Goal: Task Accomplishment & Management: Manage account settings

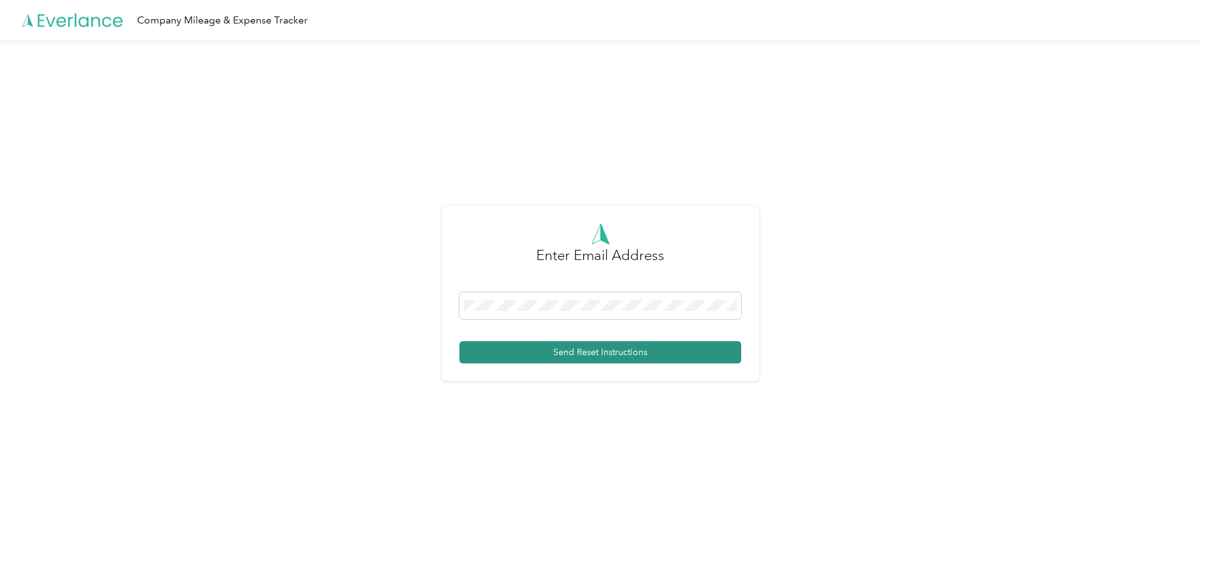
click at [609, 354] on button "Send Reset Instructions" at bounding box center [600, 352] width 282 height 22
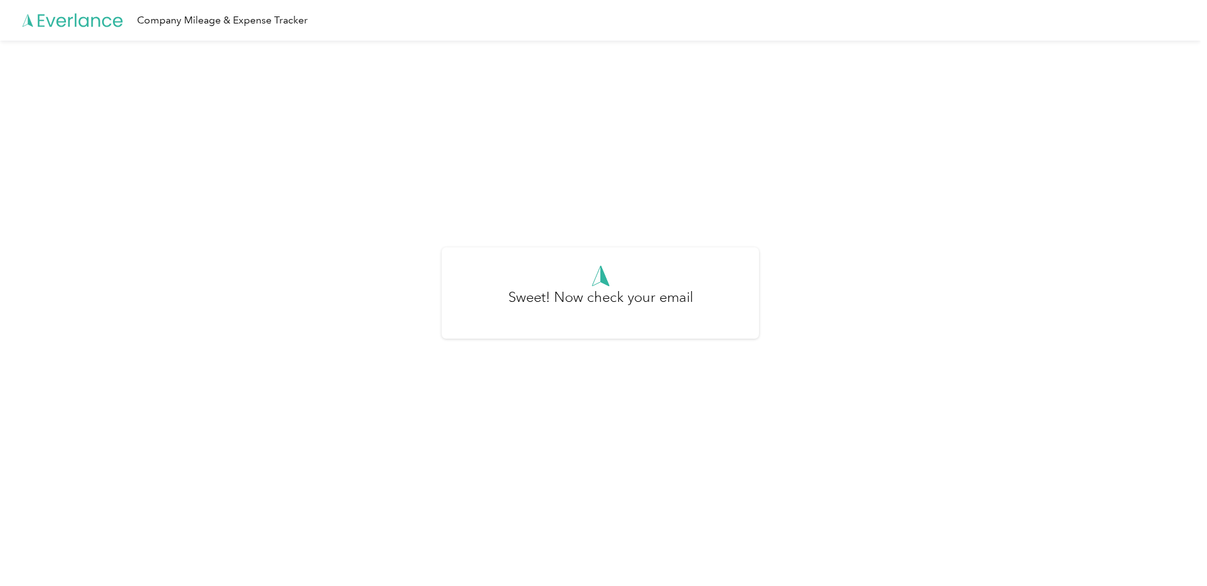
click at [605, 302] on h3 "Sweet! Now check your email" at bounding box center [600, 304] width 185 height 34
click at [680, 284] on div at bounding box center [600, 276] width 282 height 22
click at [187, 20] on div "Company Mileage & Expense Tracker" at bounding box center [222, 21] width 171 height 16
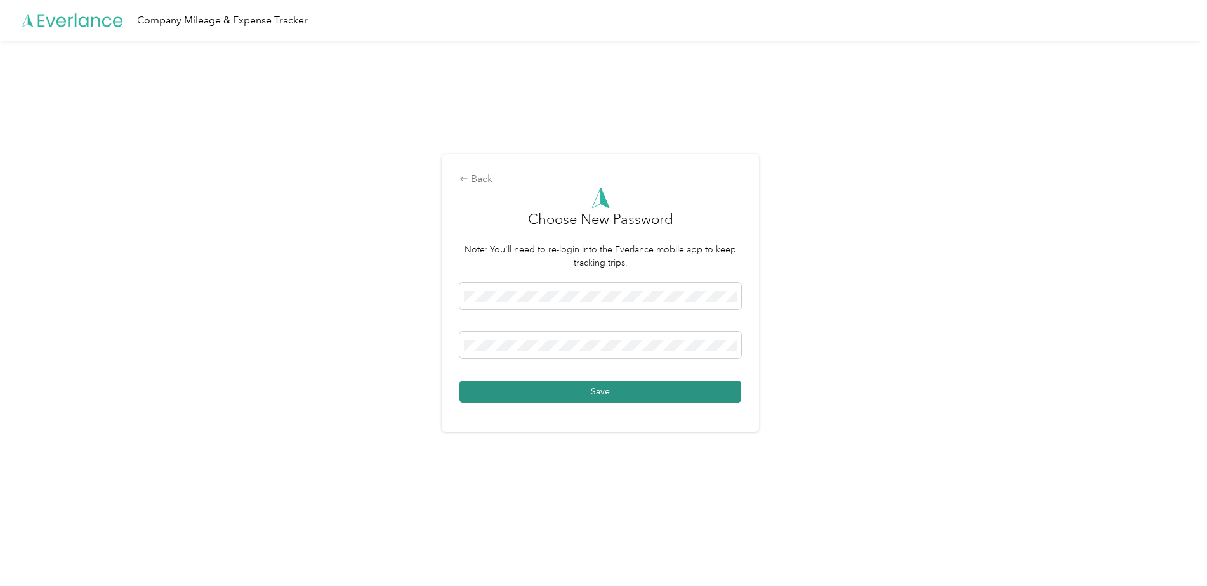
click at [716, 393] on button "Save" at bounding box center [600, 392] width 282 height 22
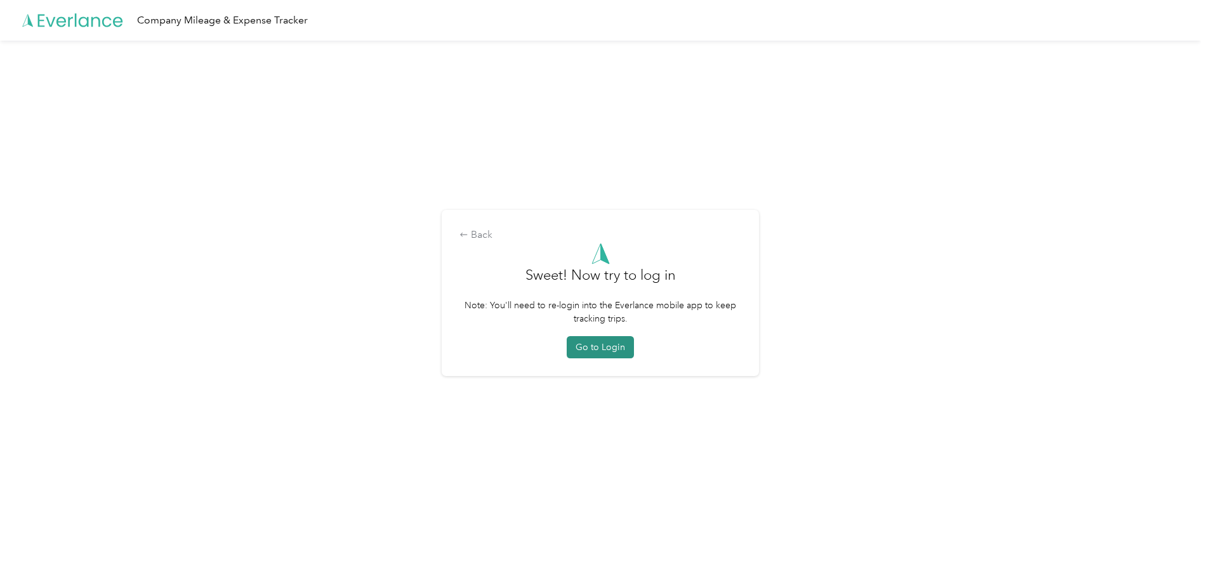
click at [617, 345] on button "Go to Login" at bounding box center [600, 347] width 67 height 22
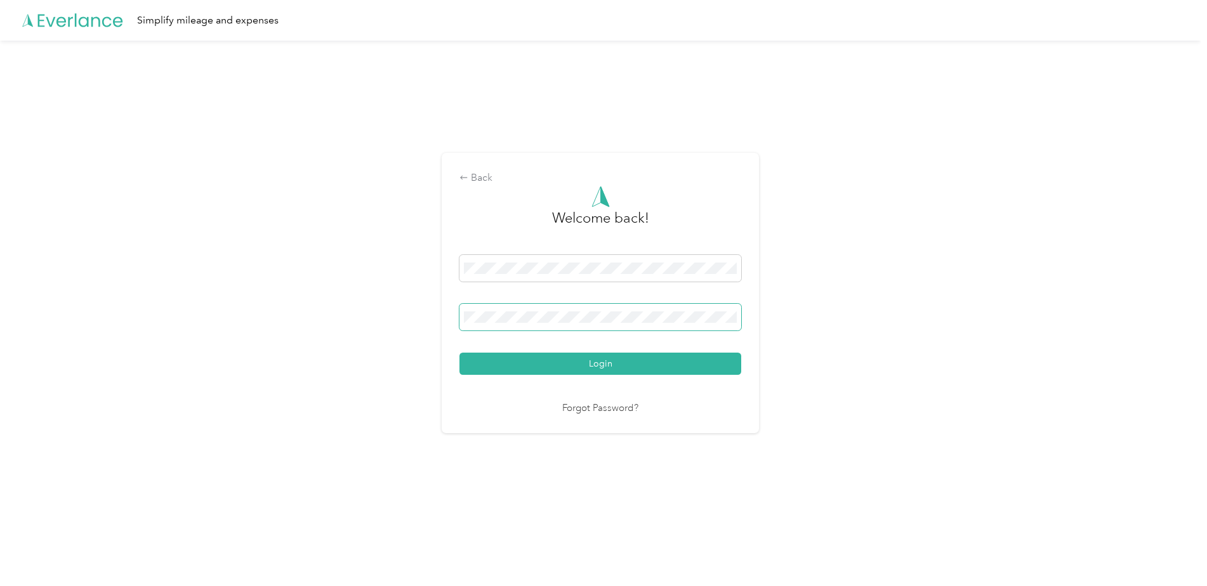
click at [428, 317] on div "Back Welcome back! Login Forgot Password?" at bounding box center [600, 299] width 1201 height 516
click at [730, 368] on button "Login" at bounding box center [600, 364] width 282 height 22
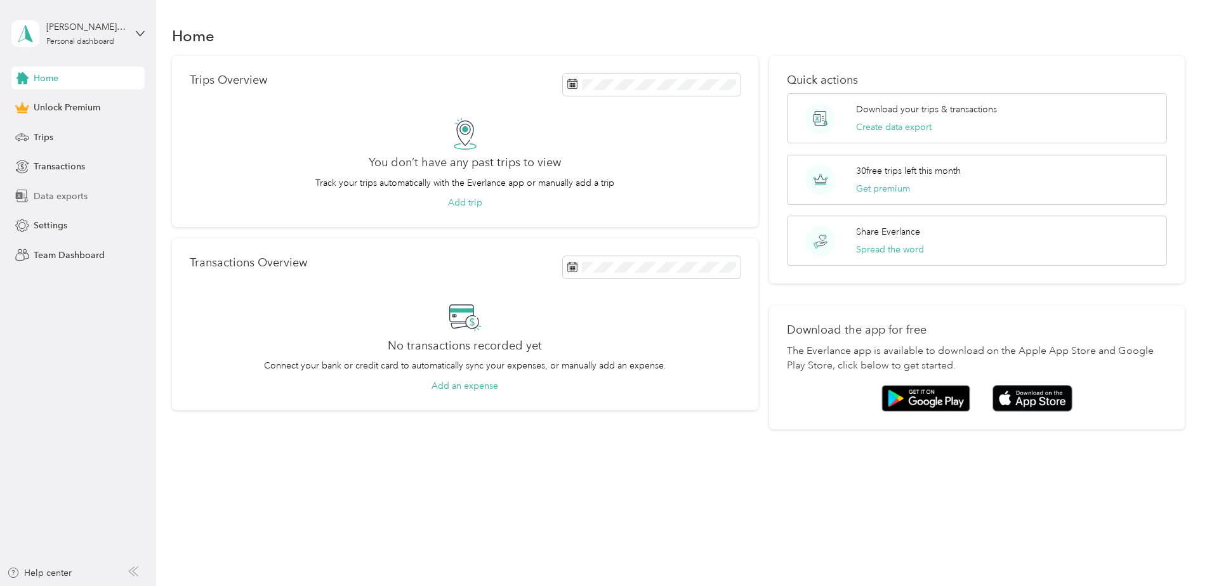
click at [65, 195] on span "Data exports" at bounding box center [61, 196] width 54 height 13
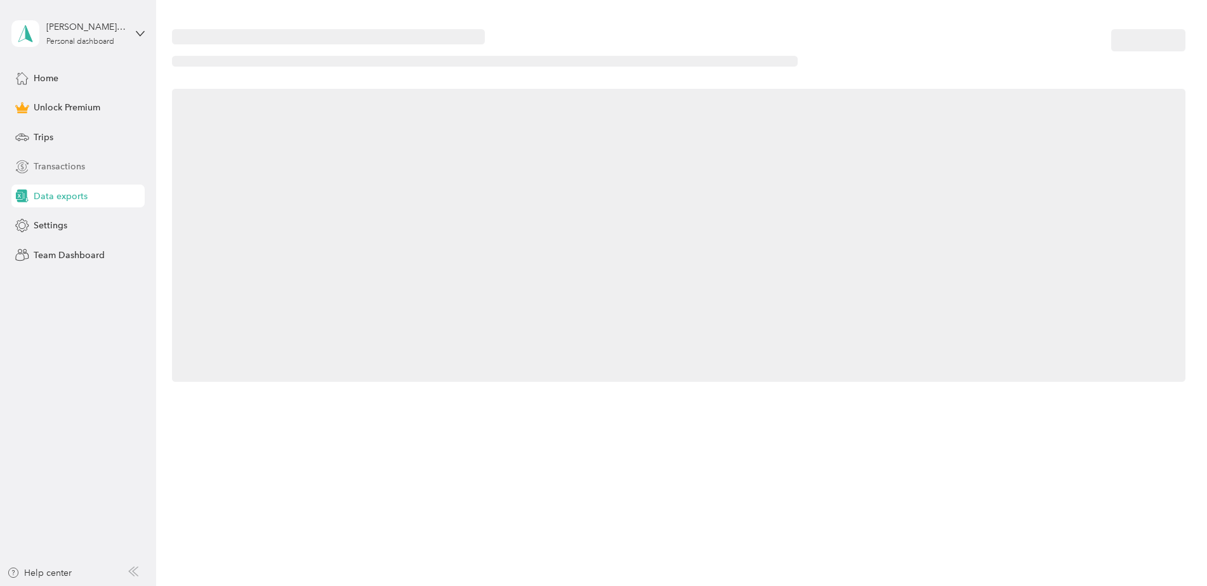
click at [77, 161] on span "Transactions" at bounding box center [59, 166] width 51 height 13
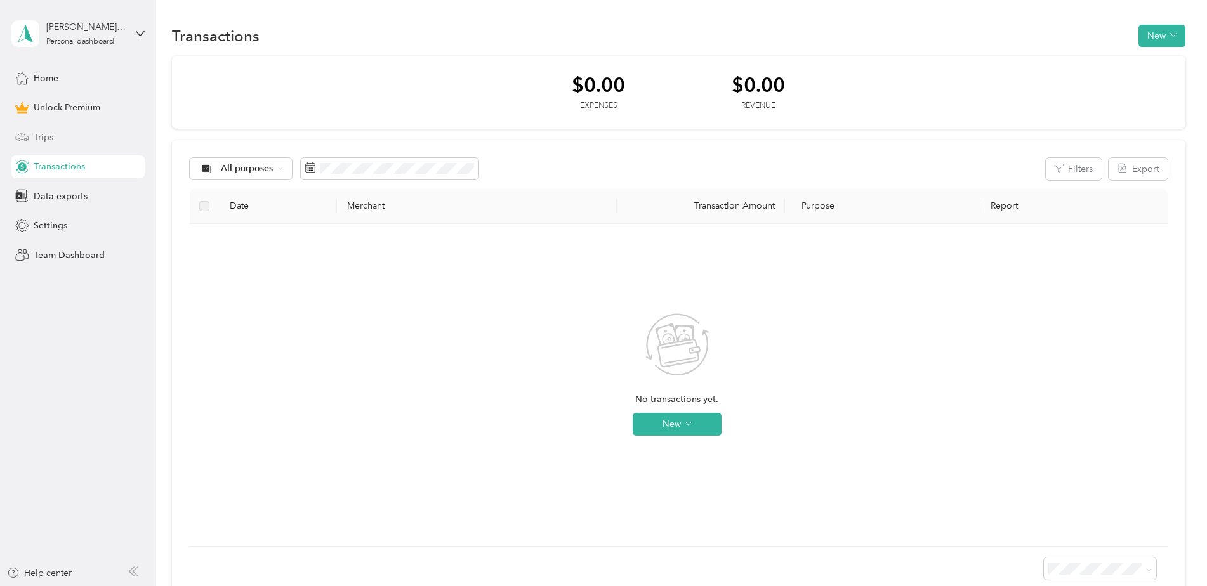
click at [76, 138] on div "Trips" at bounding box center [77, 137] width 133 height 23
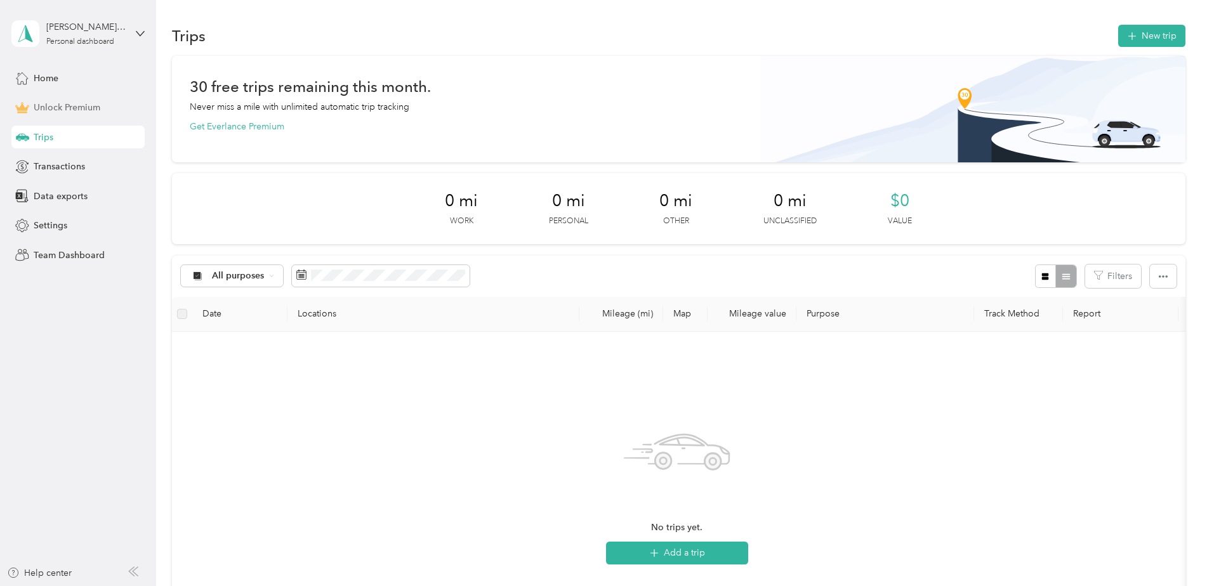
click at [81, 110] on span "Unlock Premium" at bounding box center [67, 107] width 67 height 13
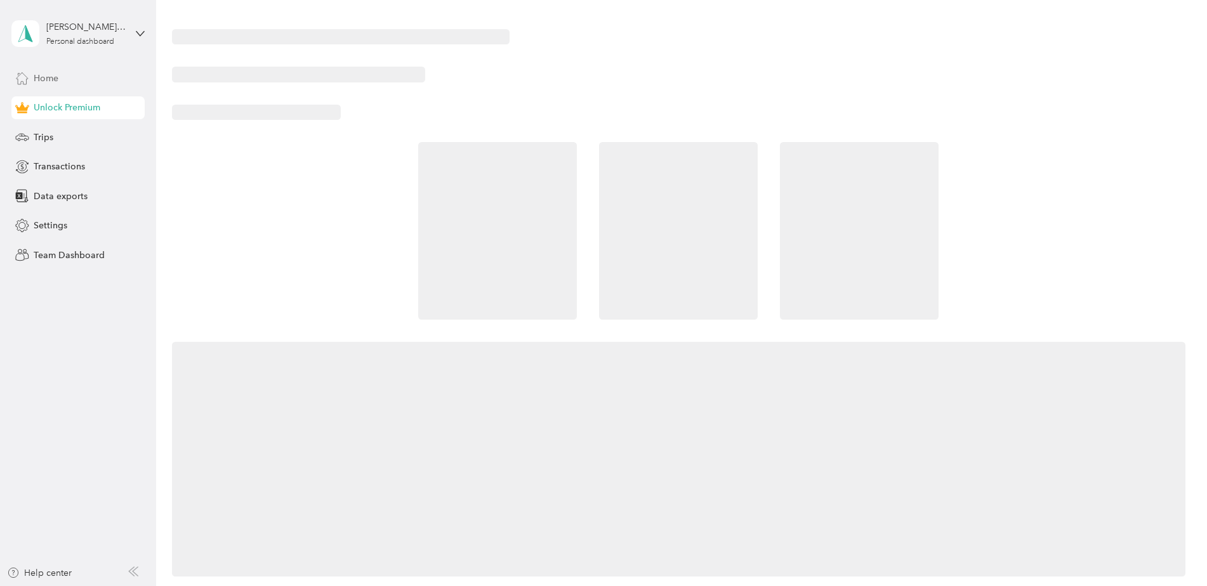
click at [84, 74] on div "Home" at bounding box center [77, 78] width 133 height 23
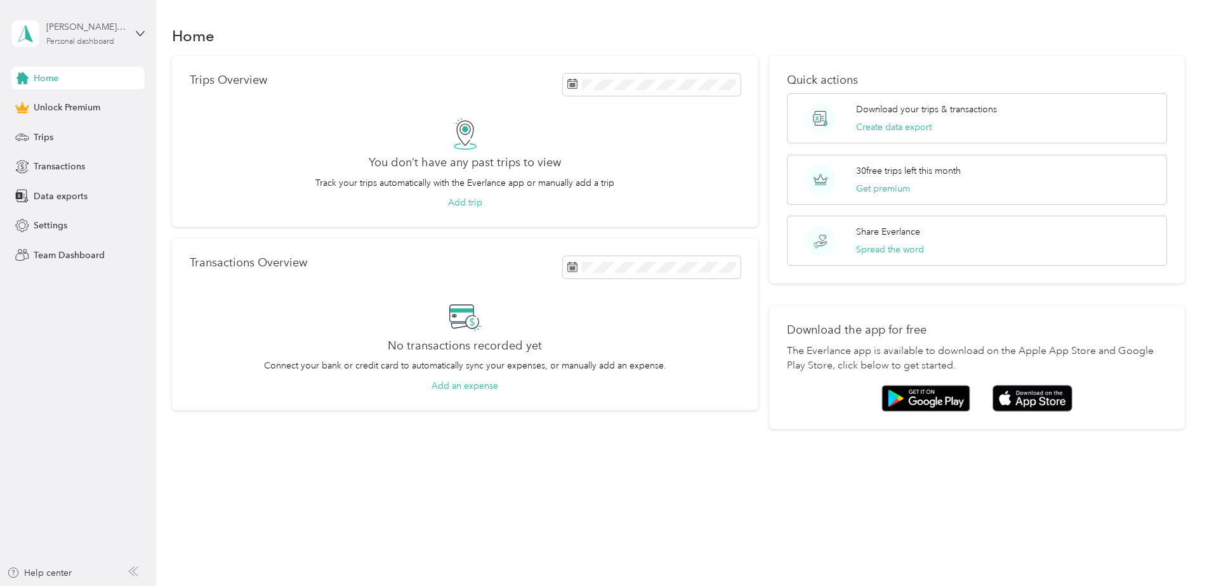
click at [87, 36] on div "callen@premiumretail.com Personal dashboard" at bounding box center [85, 32] width 79 height 25
click at [63, 253] on span "Team Dashboard" at bounding box center [69, 255] width 71 height 13
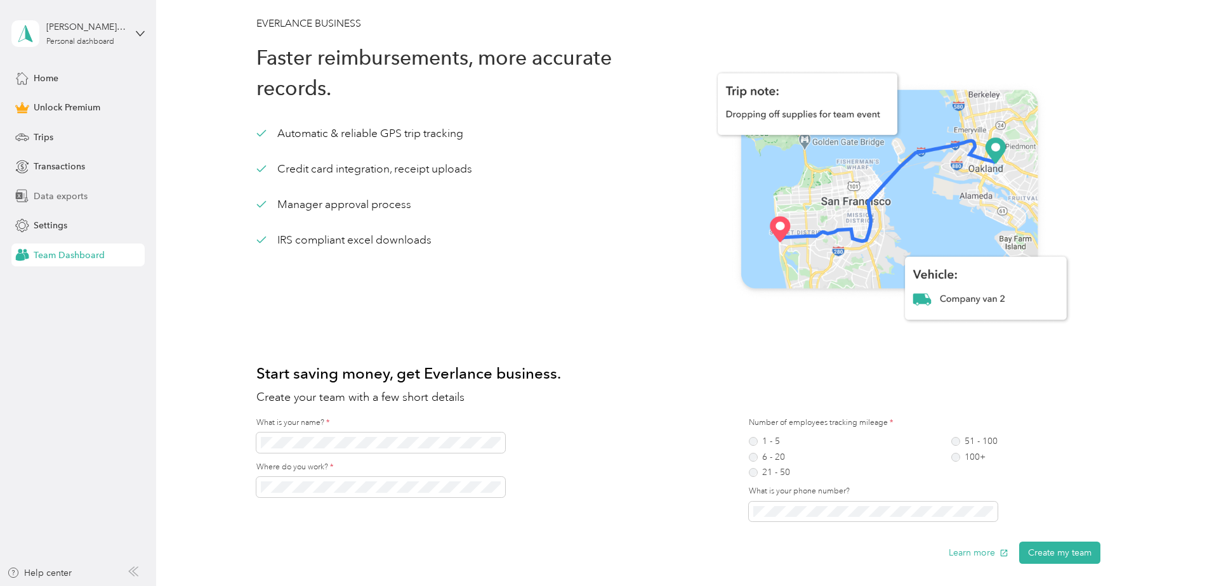
click at [59, 197] on span "Data exports" at bounding box center [61, 196] width 54 height 13
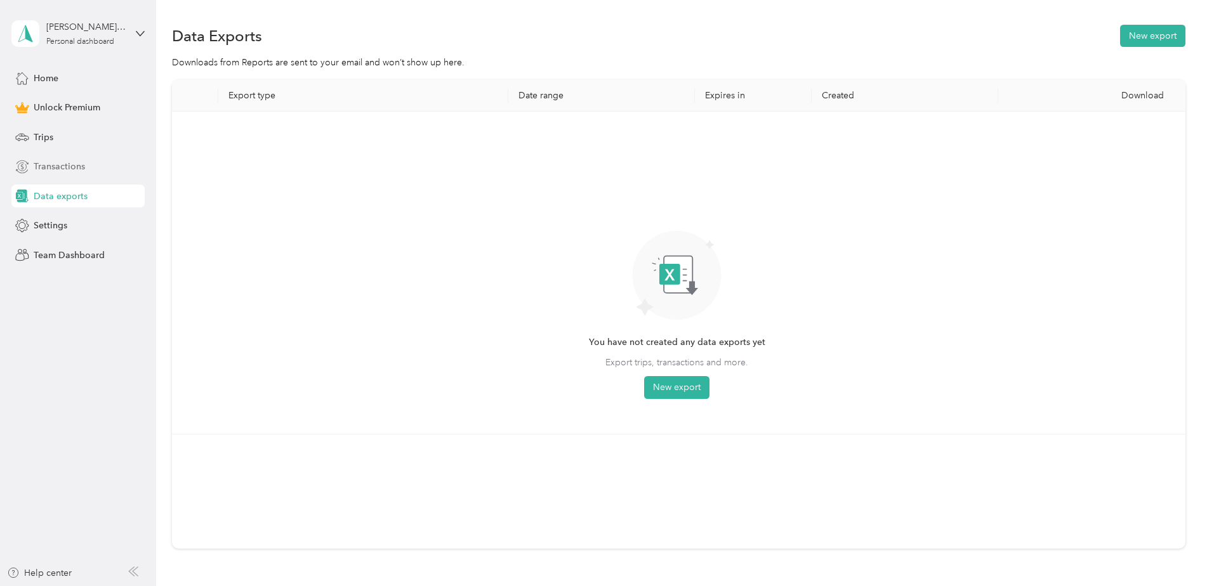
click at [65, 172] on span "Transactions" at bounding box center [59, 166] width 51 height 13
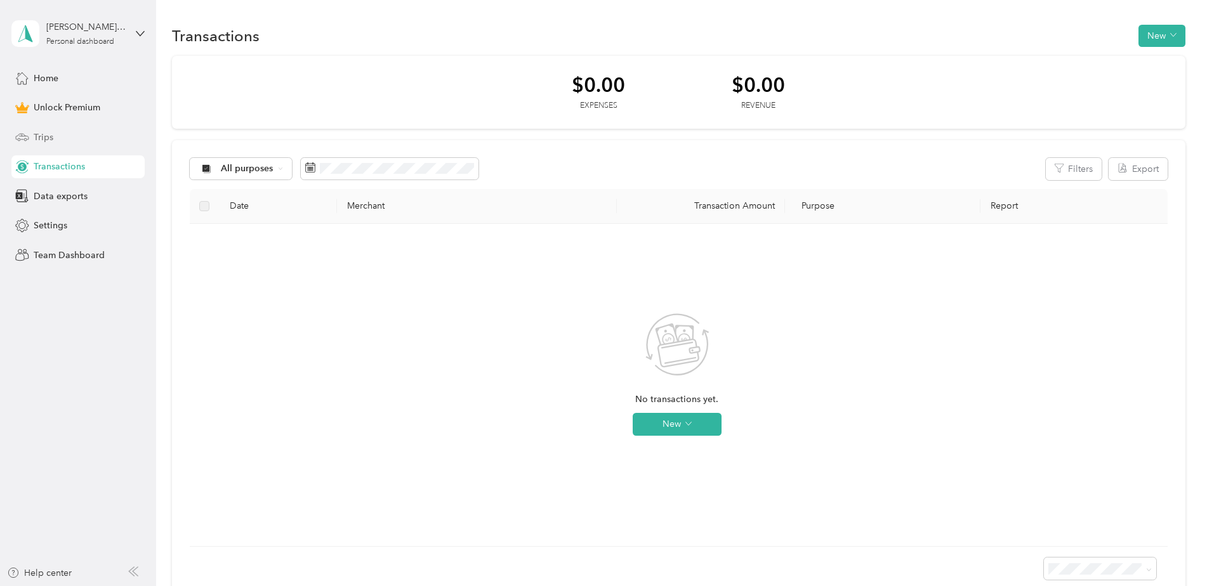
click at [67, 143] on div "Trips" at bounding box center [77, 137] width 133 height 23
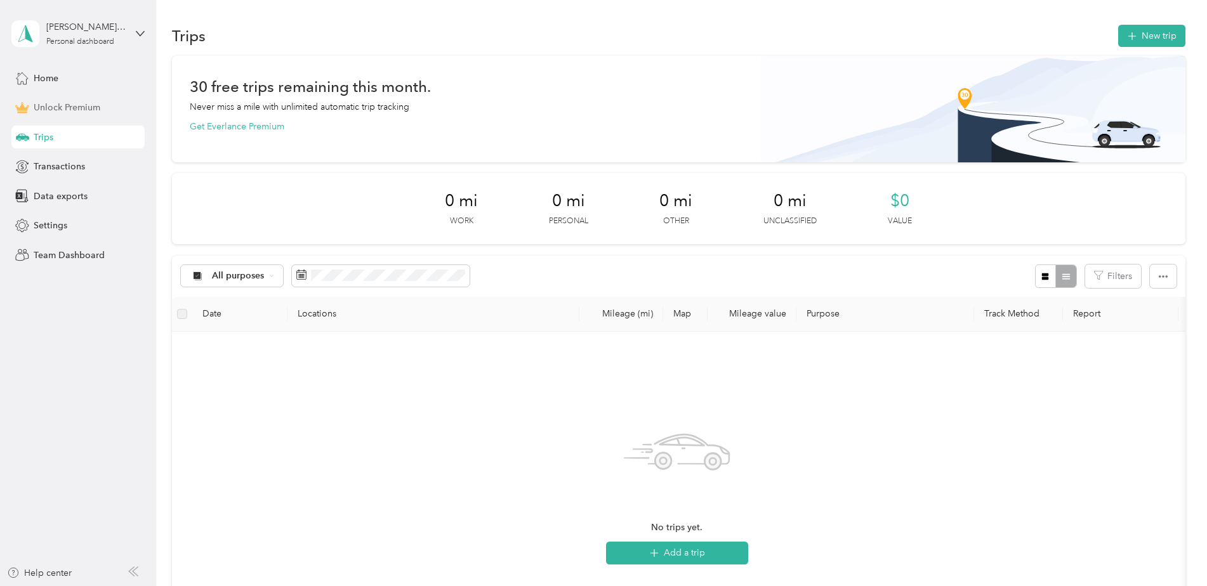
click at [74, 114] on div "Unlock Premium" at bounding box center [77, 107] width 133 height 23
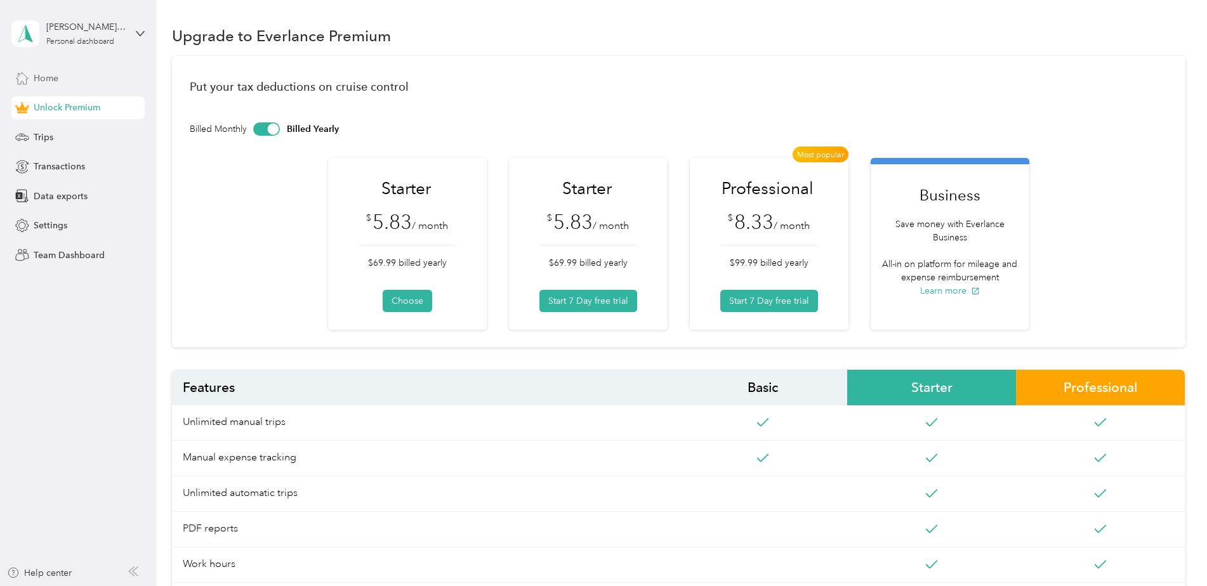
click at [82, 83] on div "Home" at bounding box center [77, 78] width 133 height 23
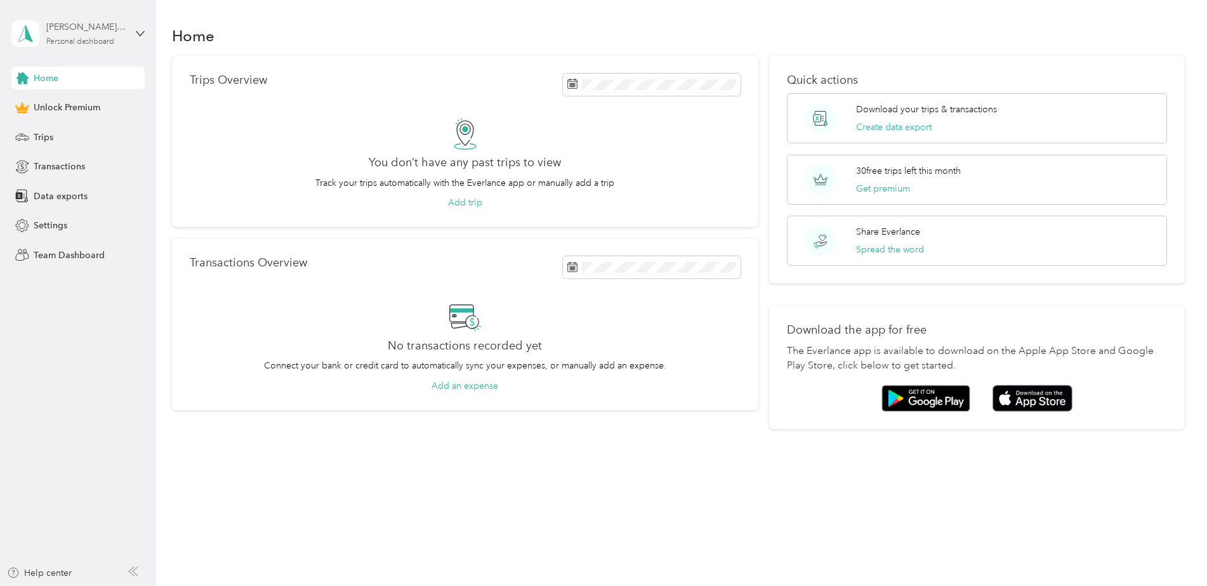
click at [120, 36] on div "callen@premiumretail.com Personal dashboard" at bounding box center [85, 32] width 79 height 25
click at [74, 109] on div "Log out" at bounding box center [180, 104] width 321 height 22
